Goal: Task Accomplishment & Management: Manage account settings

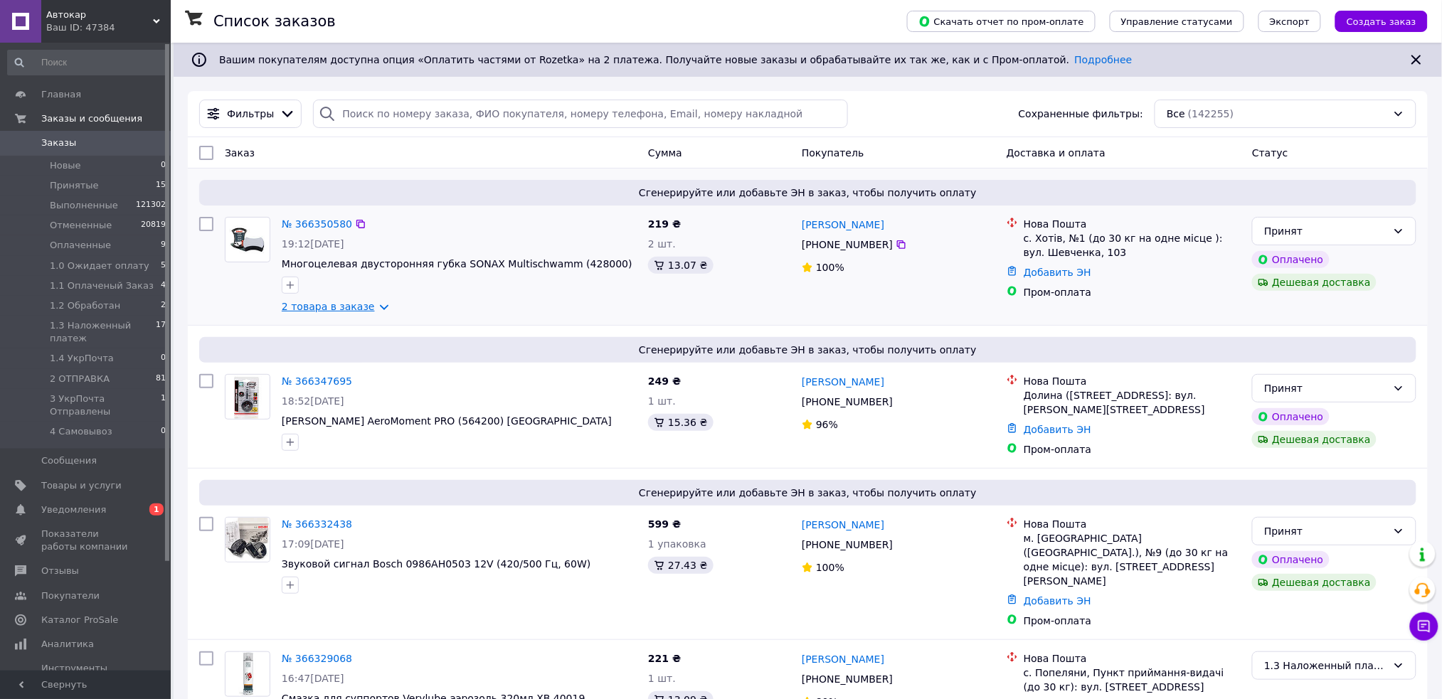
click at [315, 301] on link "2 товара в заказе" at bounding box center [328, 306] width 93 height 11
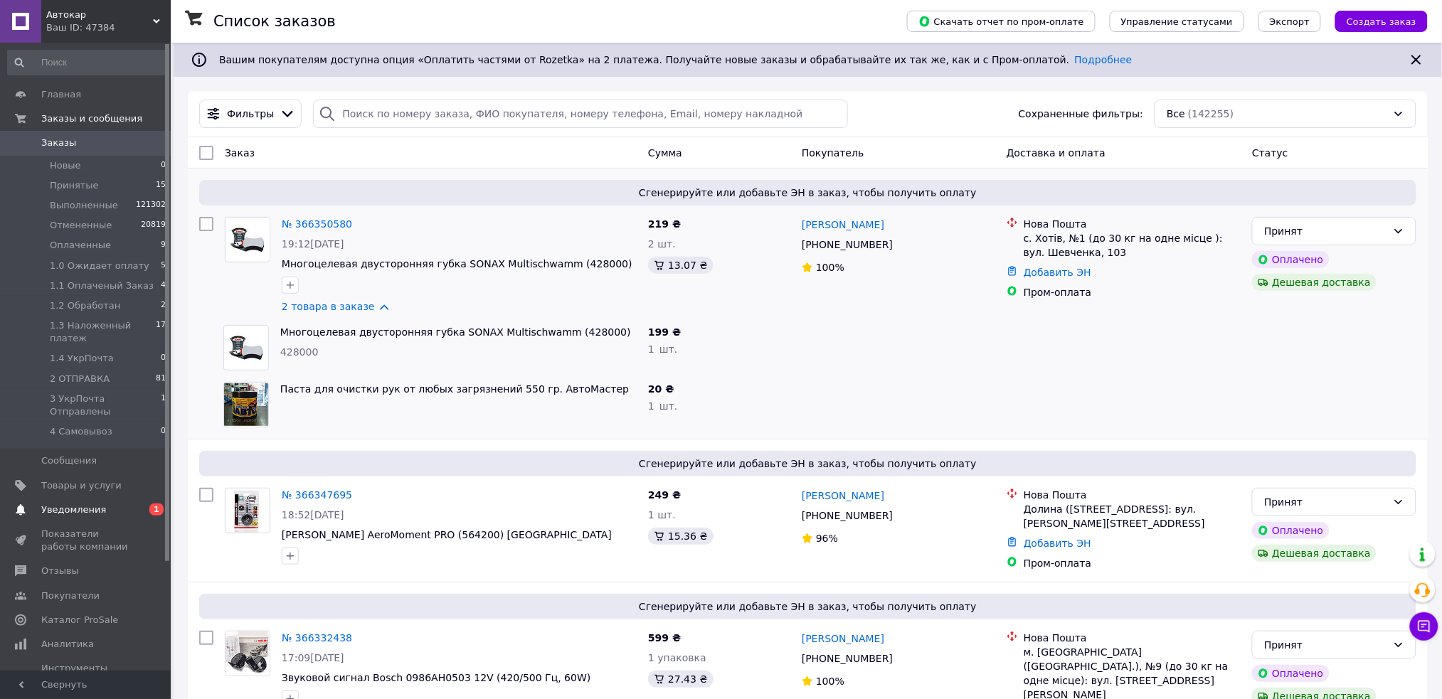
click at [66, 504] on span "Уведомления" at bounding box center [73, 510] width 65 height 13
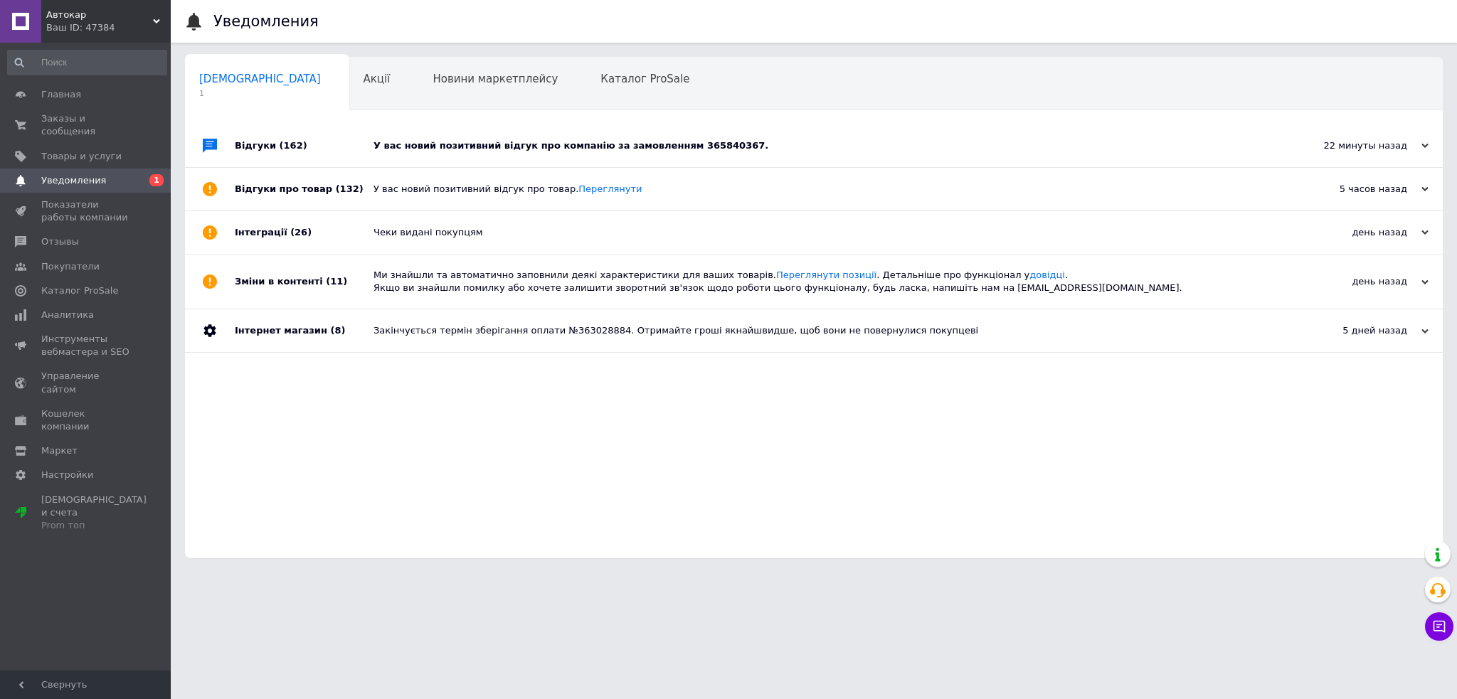
click at [816, 137] on div "У вас новий позитивний відгук про компанію за замовленням 365840367." at bounding box center [829, 145] width 913 height 43
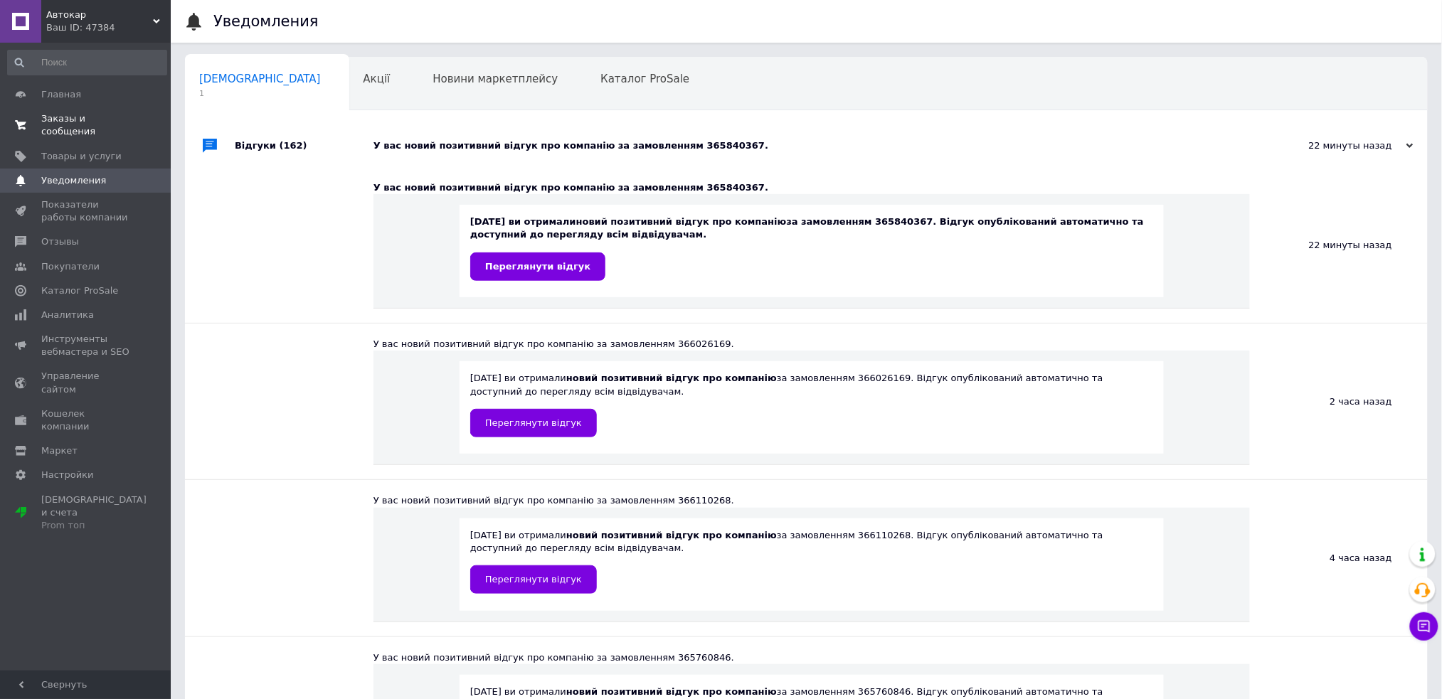
click at [75, 125] on span "Заказы и сообщения" at bounding box center [86, 125] width 90 height 26
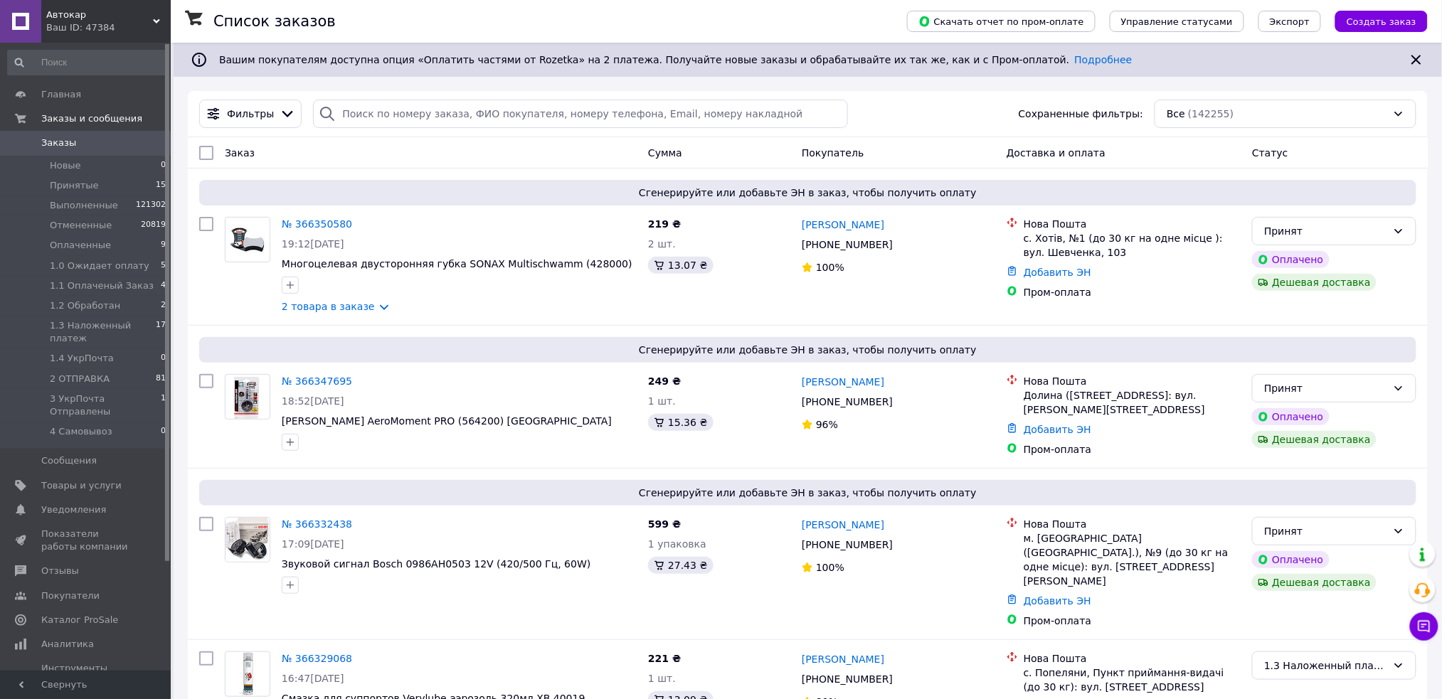
drag, startPoint x: 88, startPoint y: 24, endPoint x: 99, endPoint y: 36, distance: 16.1
click at [90, 23] on div "Ваш ID: 47384" at bounding box center [108, 27] width 124 height 13
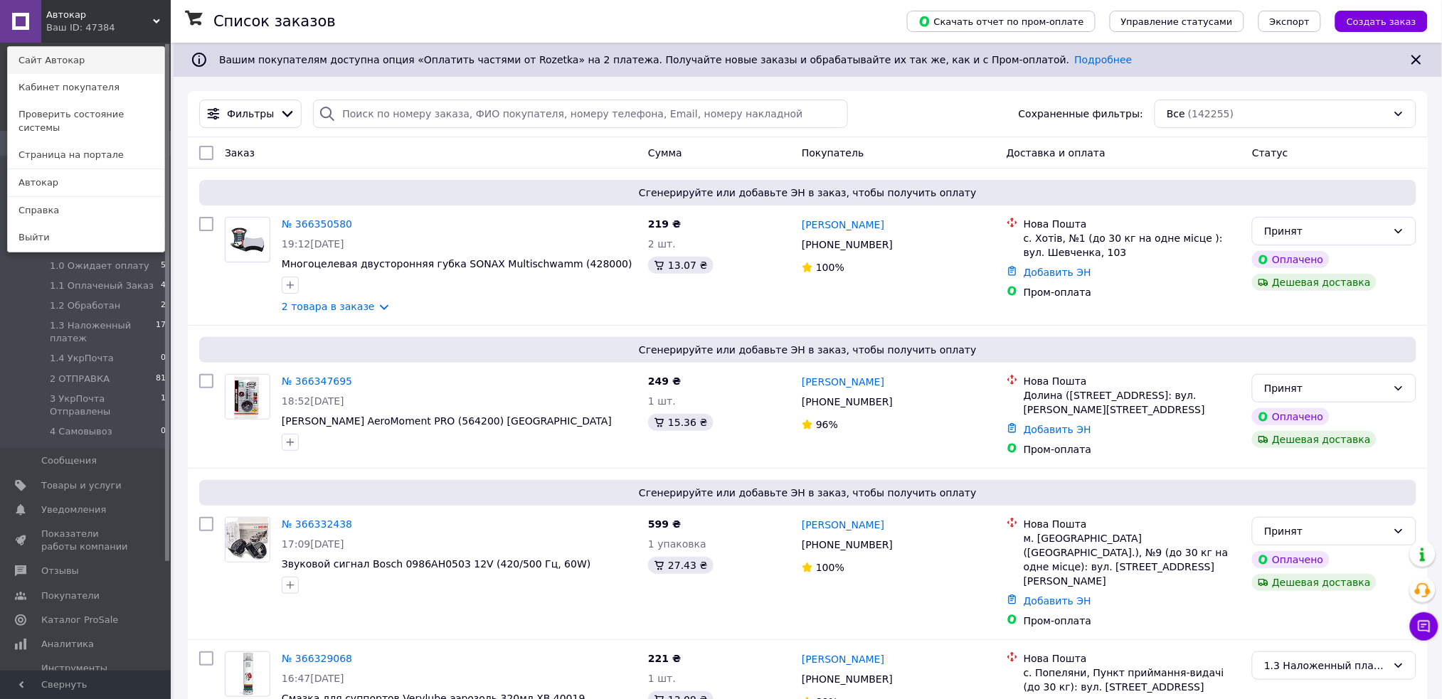
click at [106, 54] on link "Сайт Автокар" at bounding box center [86, 60] width 156 height 27
